Goal: Transaction & Acquisition: Purchase product/service

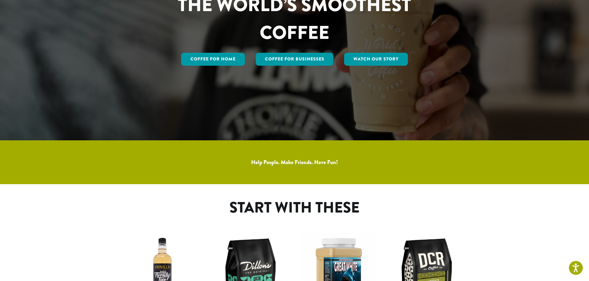
scroll to position [309, 0]
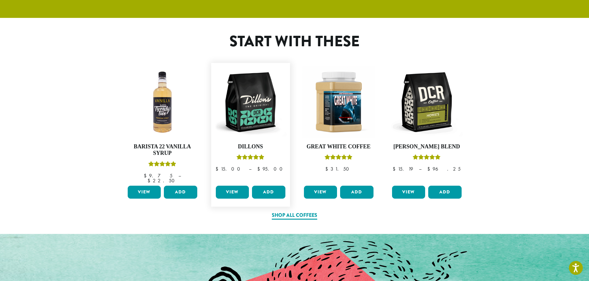
click at [235, 187] on link "View" at bounding box center [232, 192] width 33 height 13
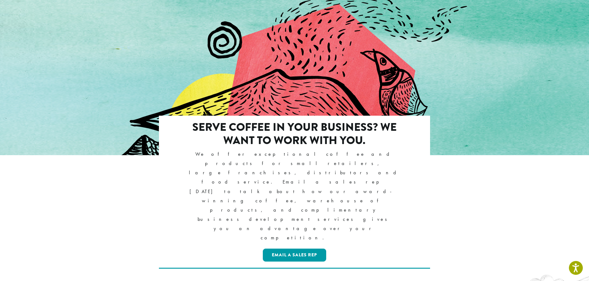
scroll to position [556, 0]
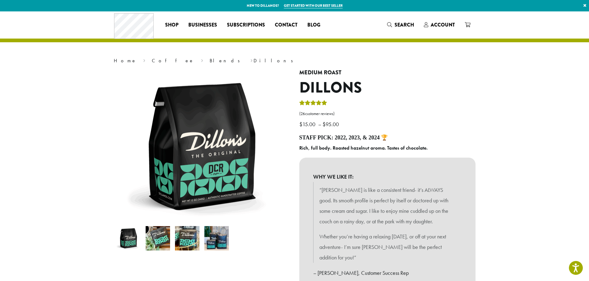
click at [157, 236] on img at bounding box center [158, 238] width 24 height 24
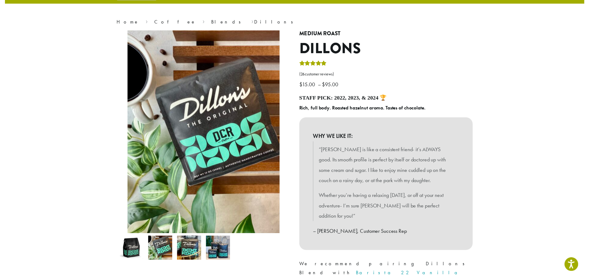
scroll to position [93, 0]
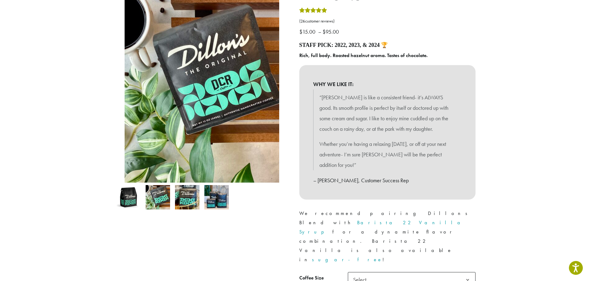
click at [203, 190] on li at bounding box center [216, 197] width 29 height 29
click at [196, 195] on img at bounding box center [187, 197] width 24 height 24
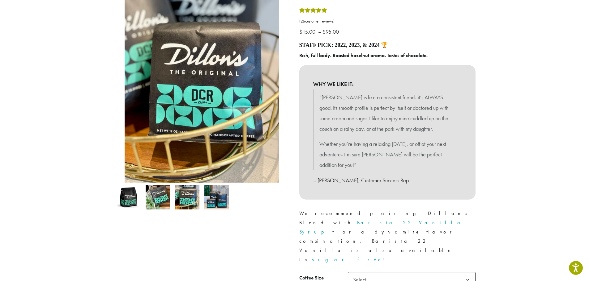
click at [214, 195] on img at bounding box center [216, 197] width 24 height 24
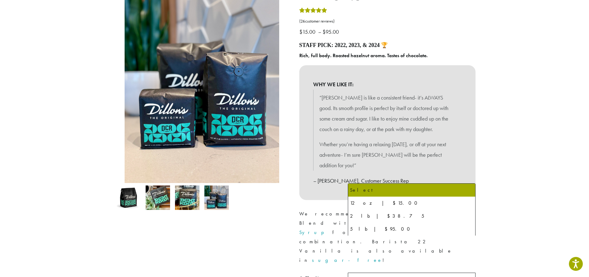
click at [376, 273] on span "Select" at bounding box center [412, 280] width 128 height 15
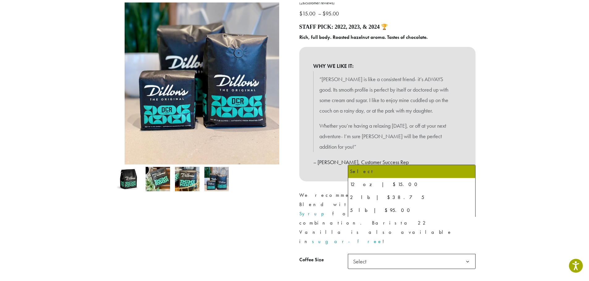
scroll to position [124, 0]
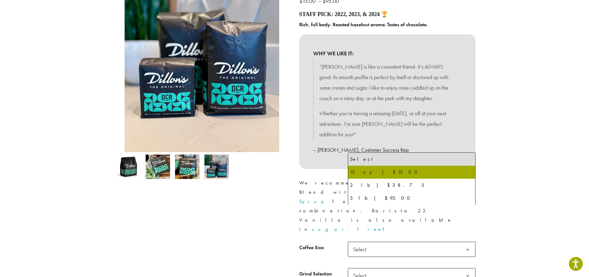
select select "*********"
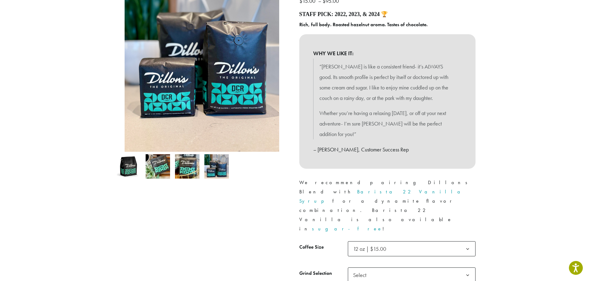
click at [159, 168] on img at bounding box center [158, 166] width 24 height 24
